Goal: Task Accomplishment & Management: Manage account settings

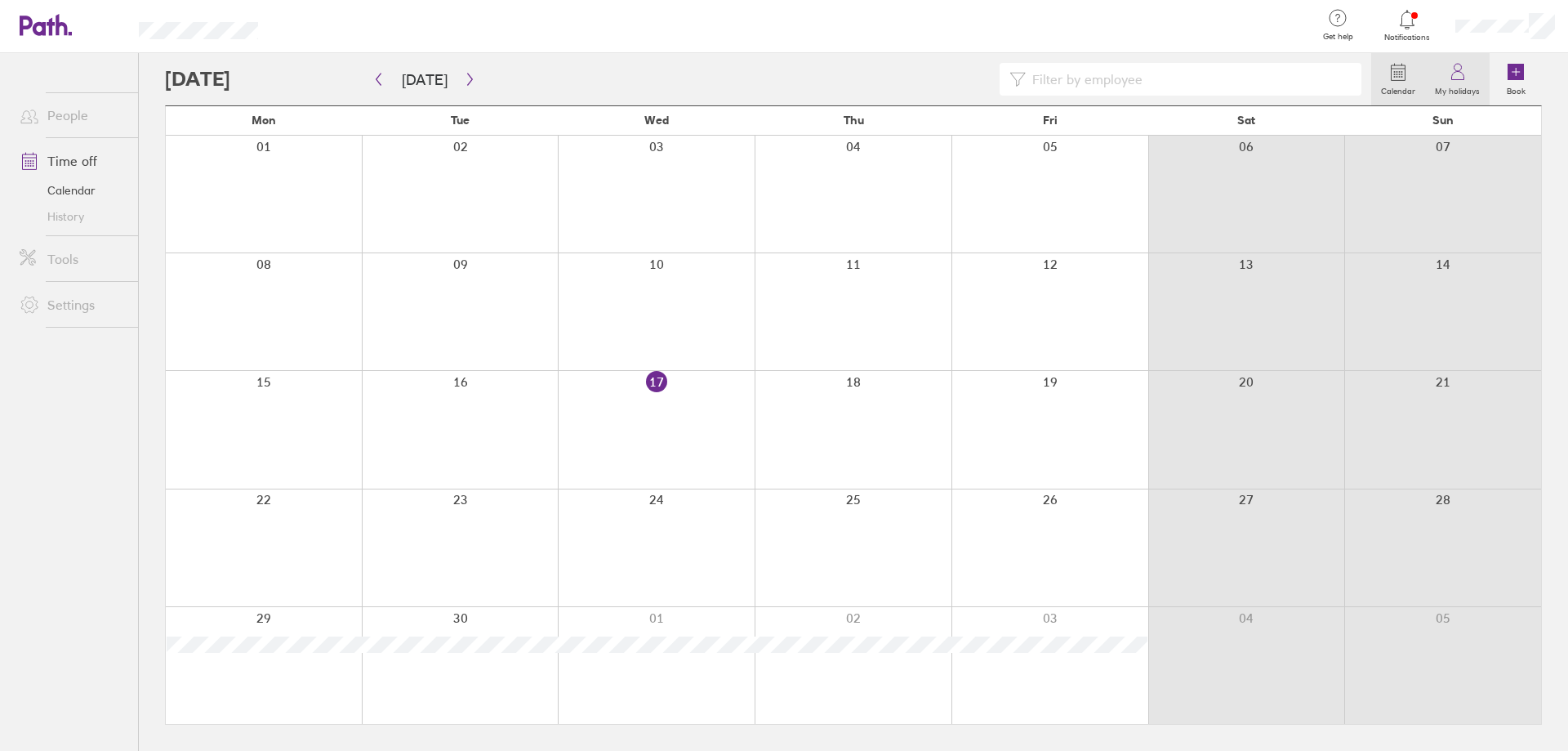
click at [1451, 80] on icon at bounding box center [1458, 72] width 20 height 20
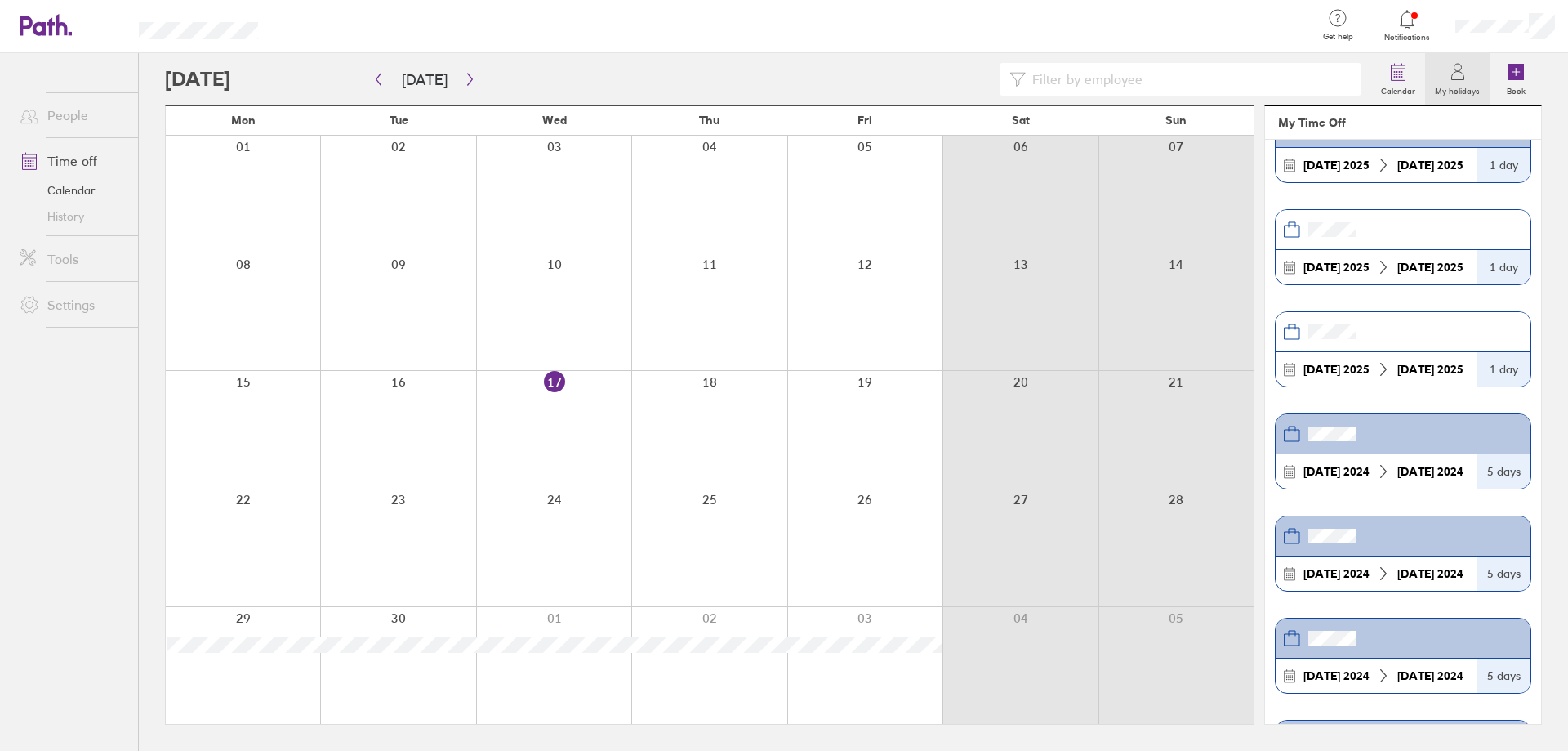
scroll to position [572, 0]
click at [467, 81] on icon "button" at bounding box center [470, 80] width 5 height 12
click at [465, 83] on icon "button" at bounding box center [470, 80] width 12 height 13
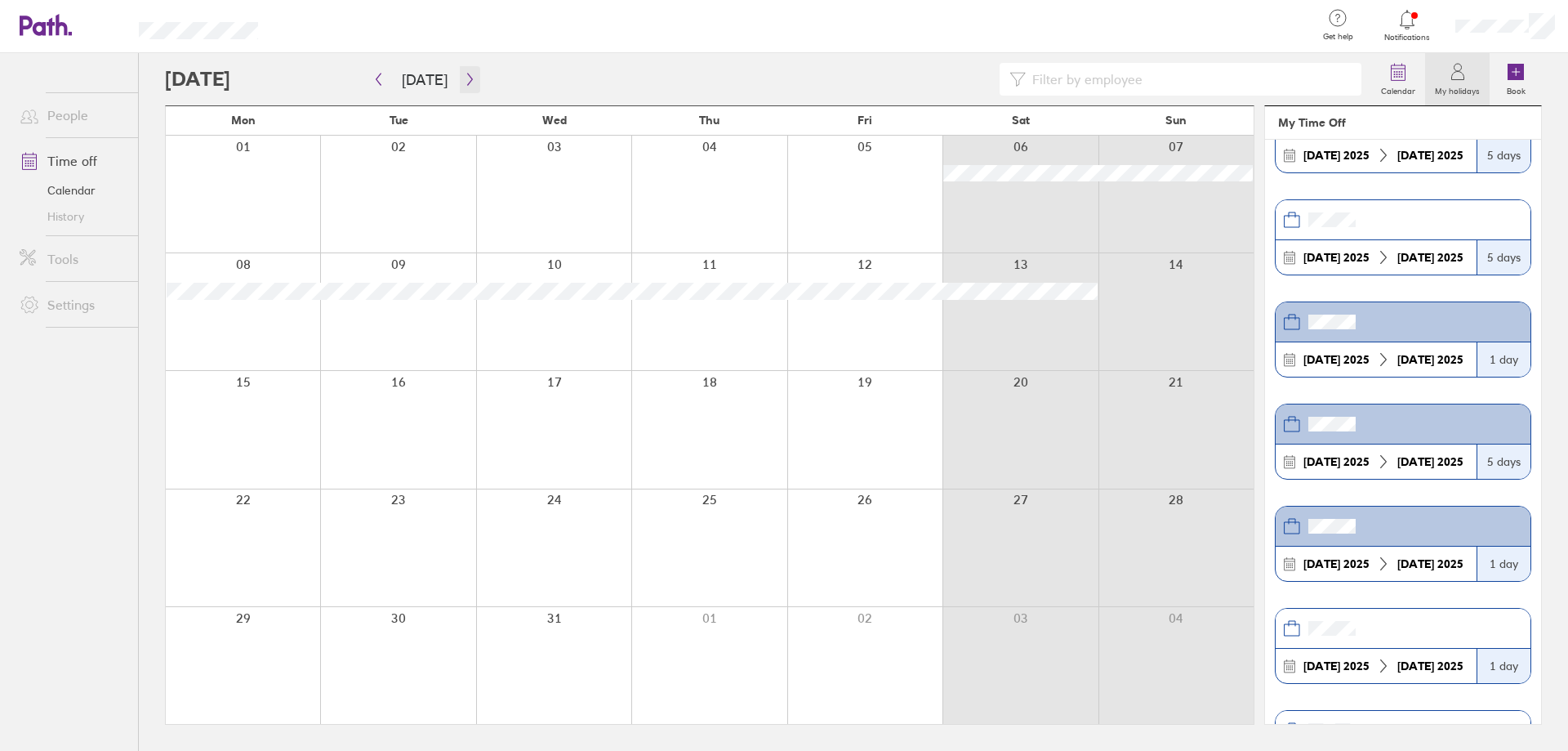
scroll to position [0, 0]
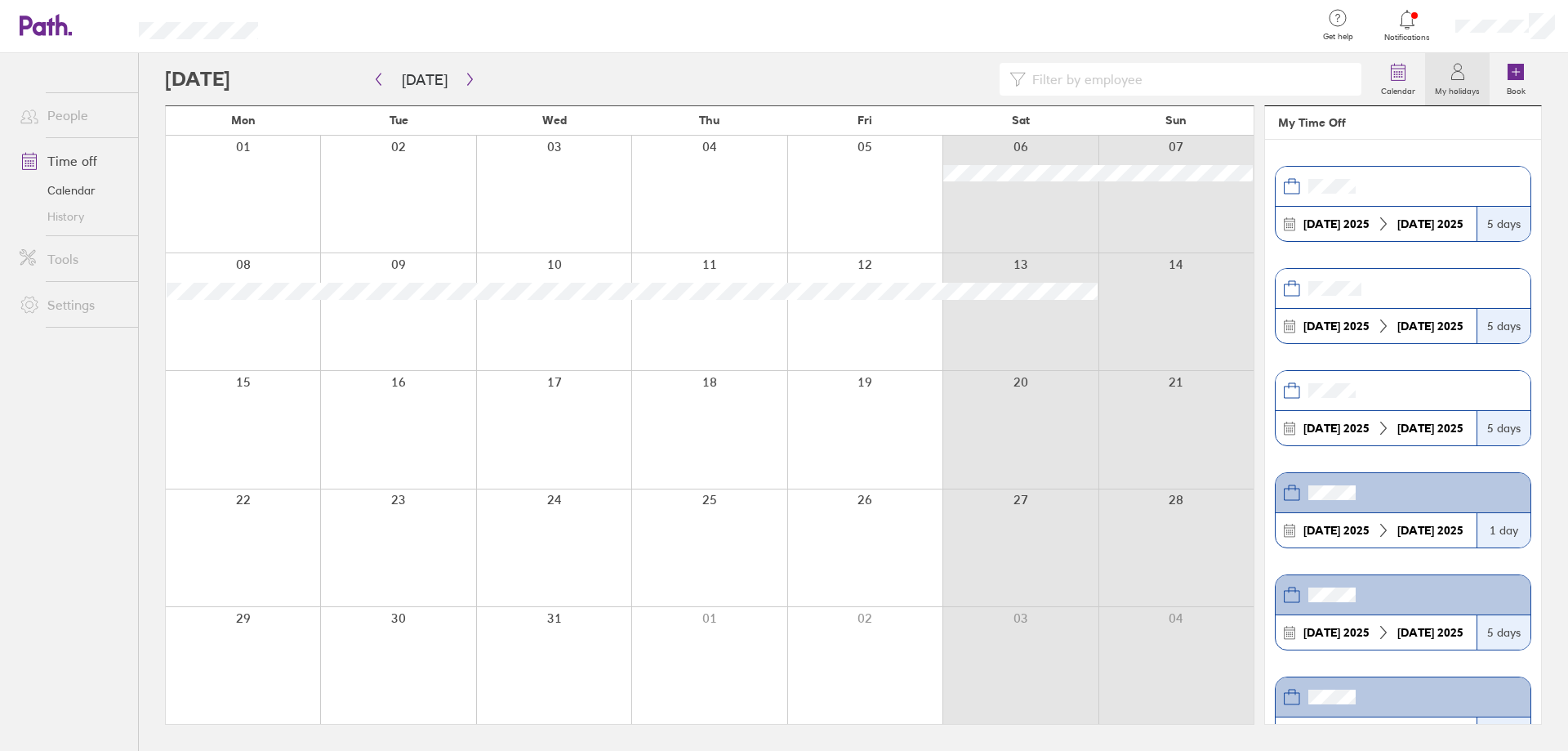
click at [277, 313] on div at bounding box center [243, 311] width 154 height 117
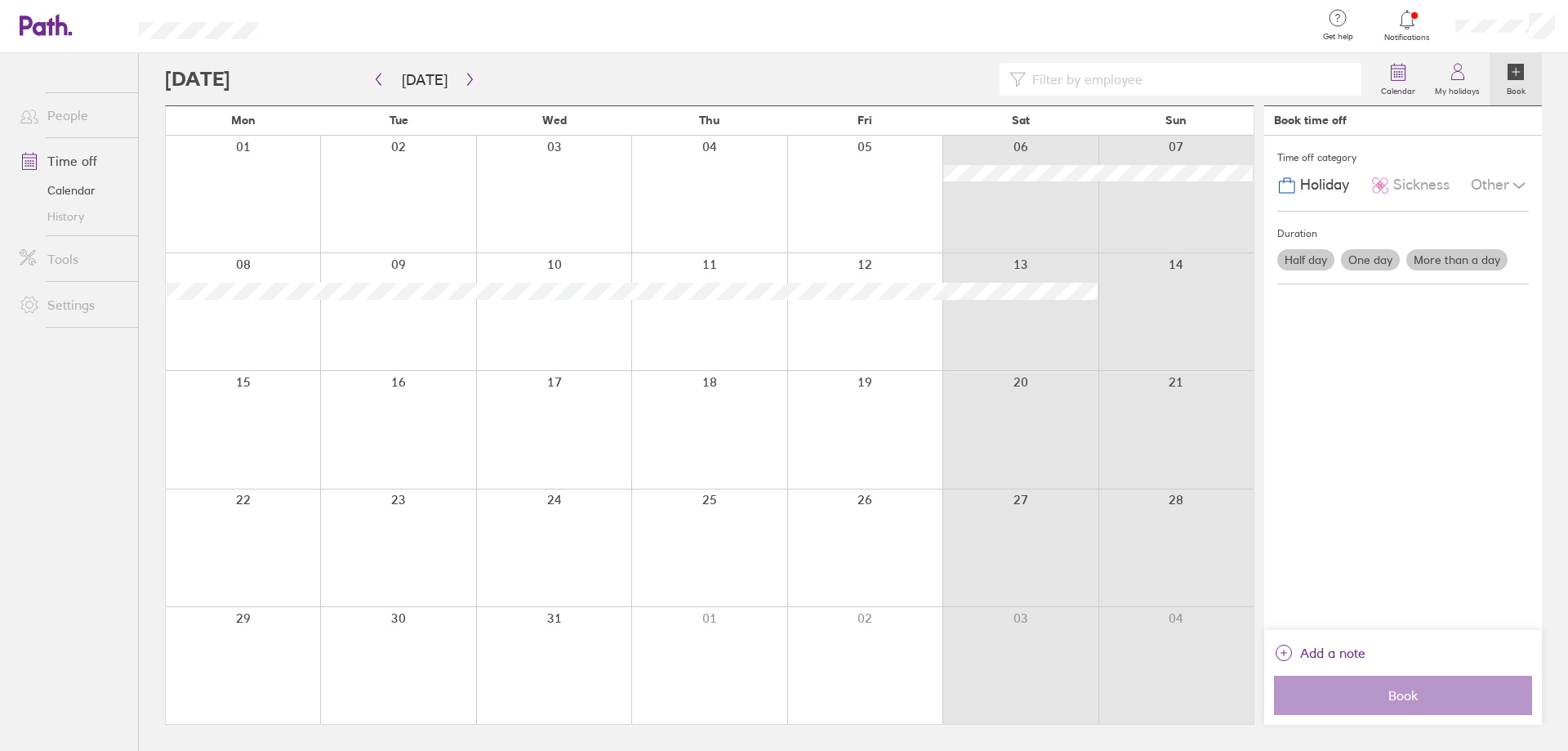
click at [363, 314] on div at bounding box center [397, 311] width 155 height 117
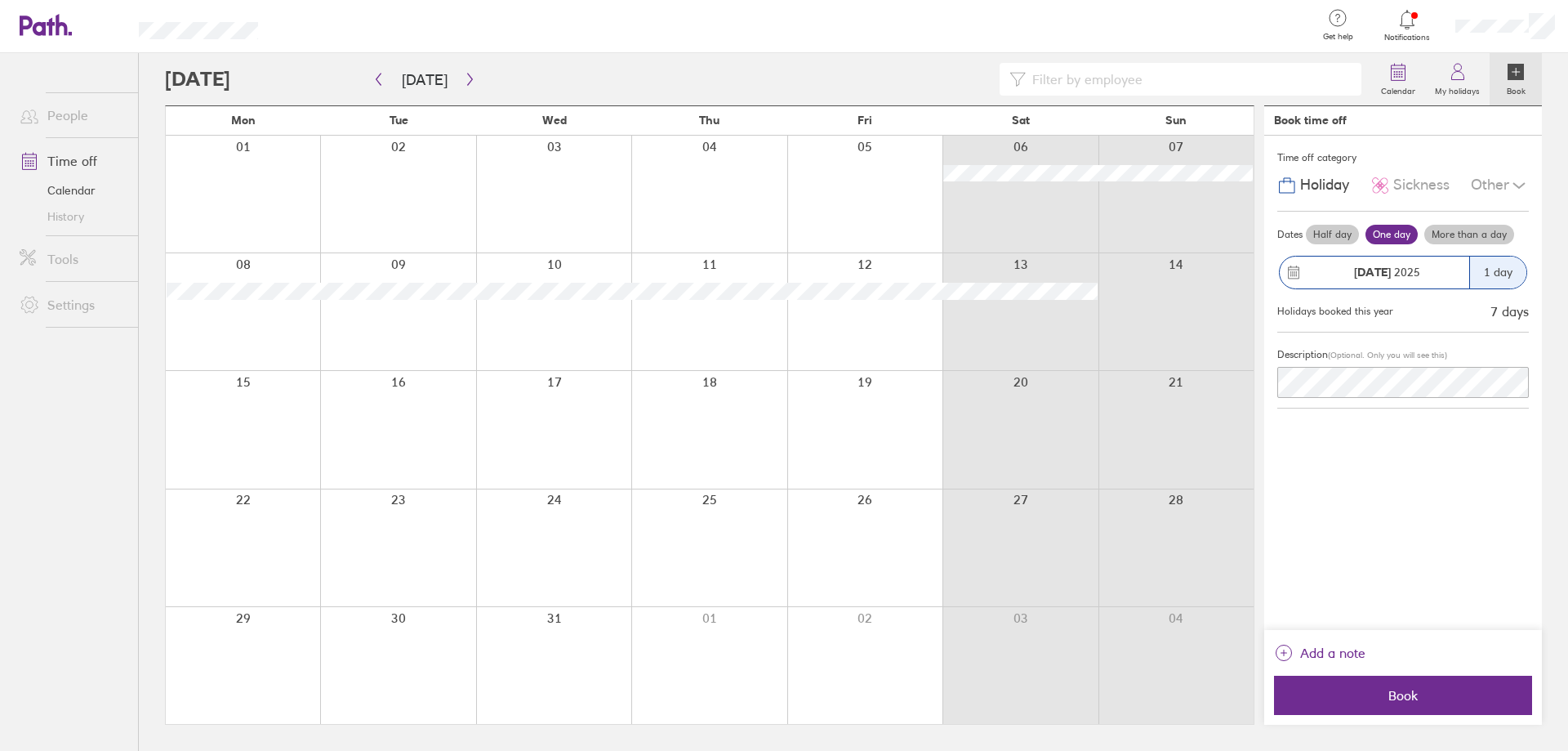
click at [746, 423] on div at bounding box center [709, 429] width 155 height 117
